Goal: Navigation & Orientation: Find specific page/section

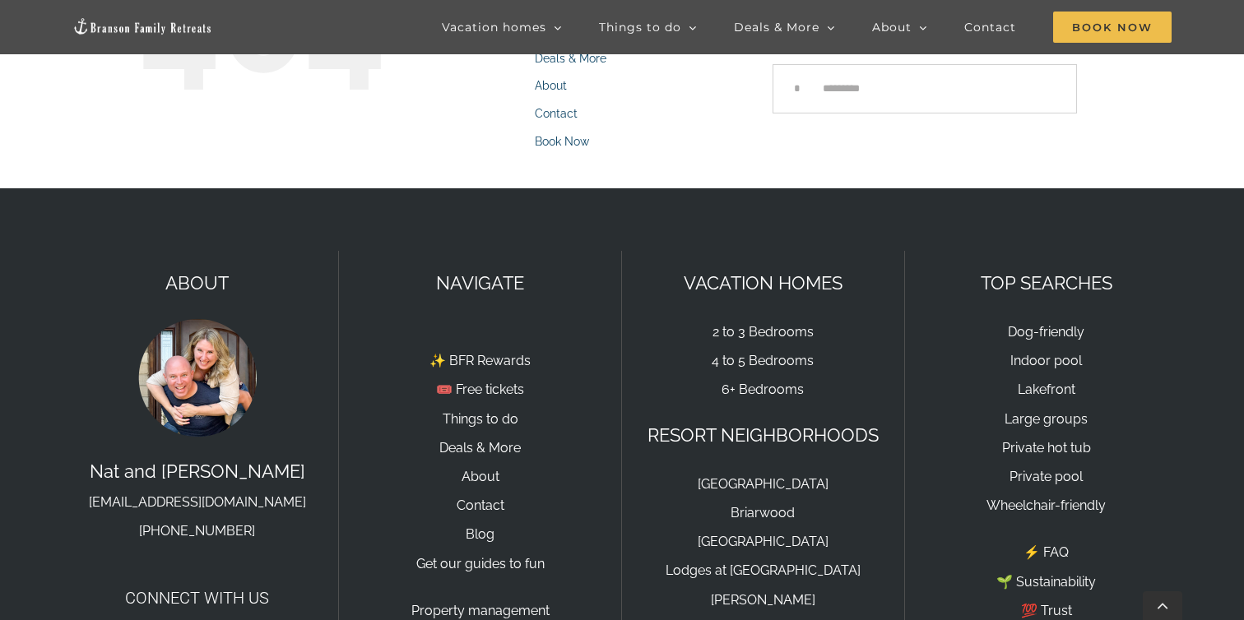
scroll to position [329, 0]
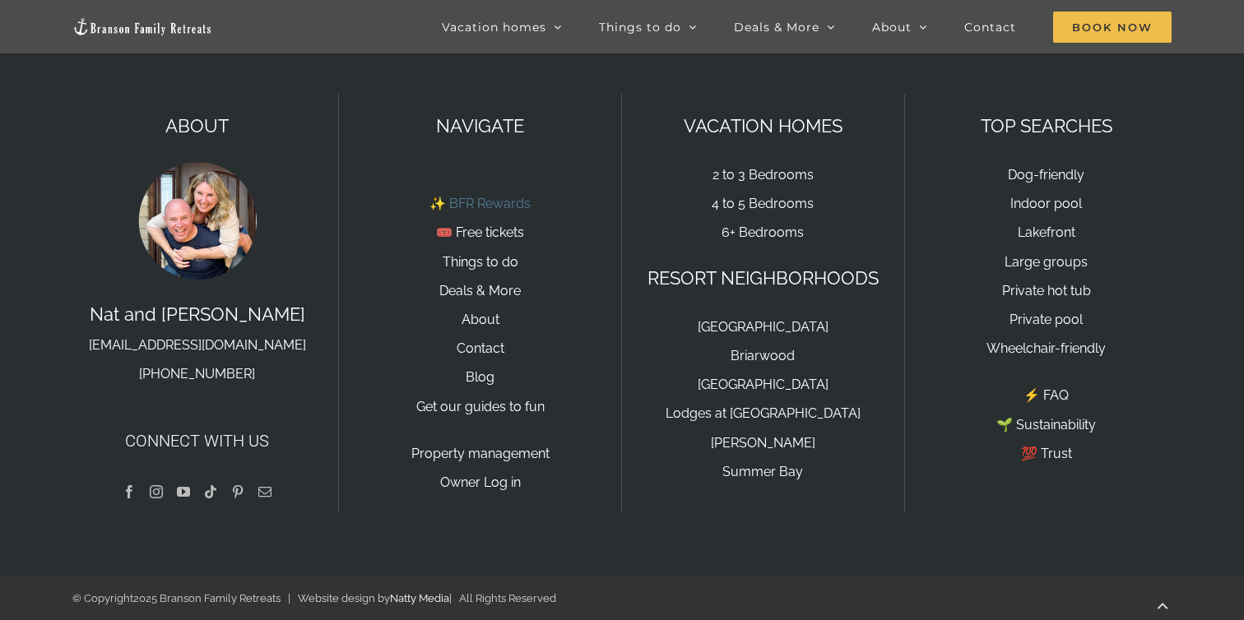
click at [489, 204] on link "✨ BFR Rewards" at bounding box center [480, 204] width 101 height 16
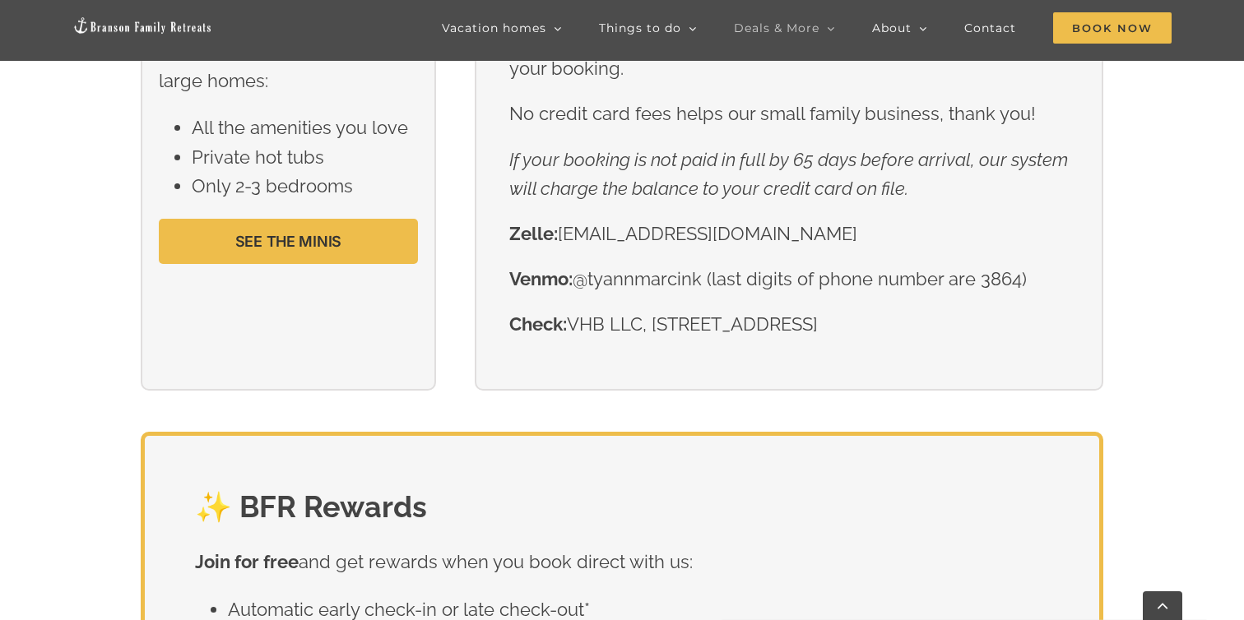
scroll to position [2777, 0]
